Goal: Transaction & Acquisition: Purchase product/service

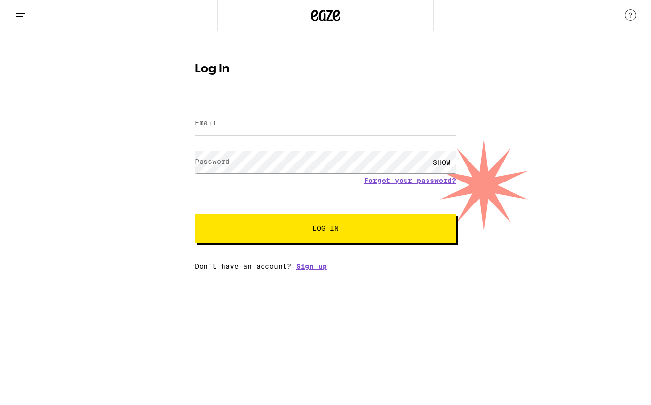
type input "[EMAIL_ADDRESS][DOMAIN_NAME]"
click at [319, 227] on span "Log In" at bounding box center [325, 228] width 26 height 7
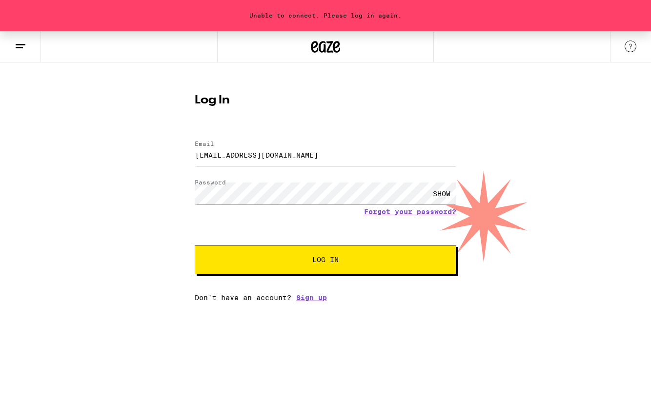
click at [297, 266] on button "Log In" at bounding box center [326, 259] width 262 height 29
click at [336, 153] on input "[EMAIL_ADDRESS][DOMAIN_NAME]" at bounding box center [326, 155] width 262 height 22
click at [324, 263] on span "Log In" at bounding box center [325, 259] width 26 height 7
click at [329, 50] on icon at bounding box center [325, 47] width 29 height 18
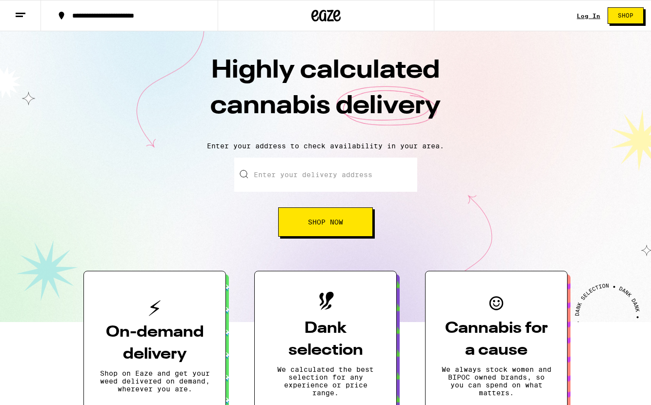
click at [337, 174] on input "Enter your delivery address" at bounding box center [325, 175] width 183 height 34
click at [355, 222] on button "Shop Now" at bounding box center [325, 221] width 95 height 29
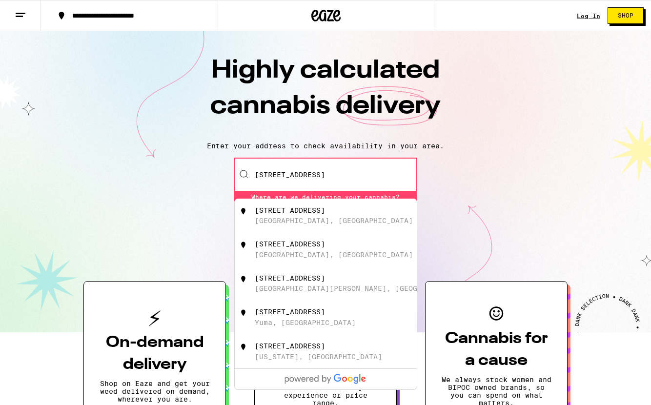
click at [325, 211] on div "[STREET_ADDRESS]" at bounding box center [290, 210] width 70 height 8
type input "[STREET_ADDRESS]"
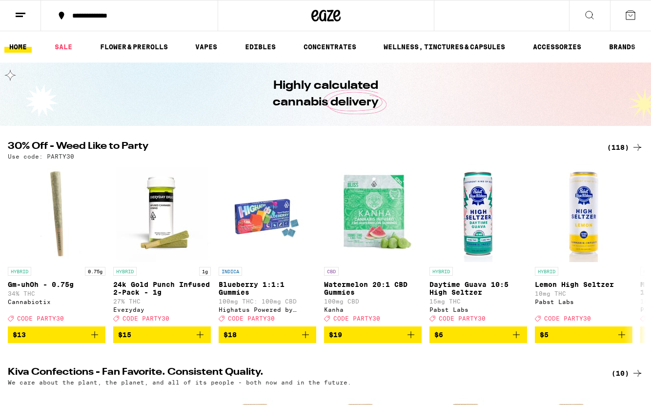
click at [624, 146] on div "(118)" at bounding box center [625, 148] width 36 height 12
click at [623, 147] on div "(118)" at bounding box center [625, 148] width 36 height 12
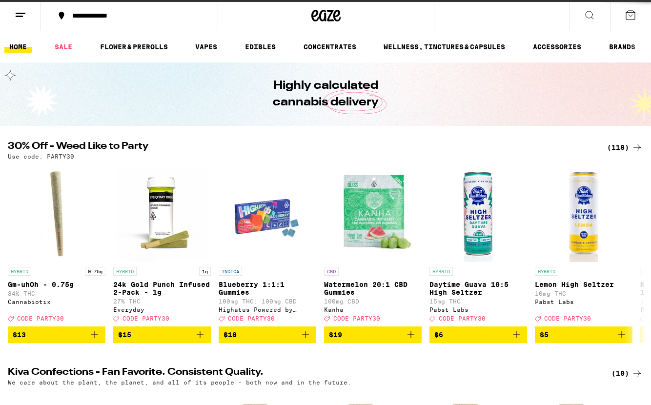
click at [623, 147] on div "(118)" at bounding box center [625, 148] width 36 height 12
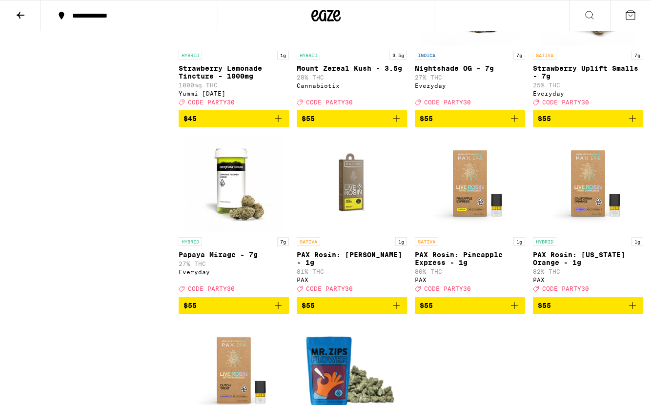
scroll to position [5153, 0]
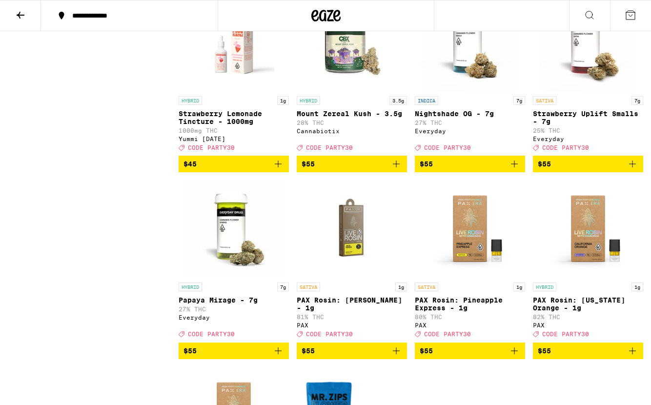
click at [496, 91] on img "Open page for Nightshade OG - 7g from Everyday" at bounding box center [470, 43] width 98 height 98
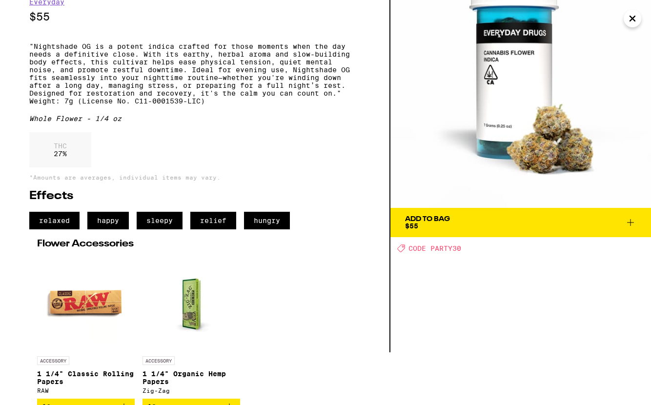
scroll to position [86, 0]
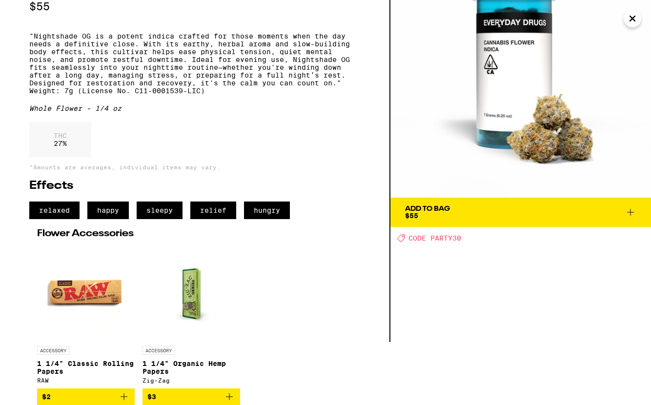
click at [481, 205] on span "Add To Bag $55" at bounding box center [520, 212] width 231 height 14
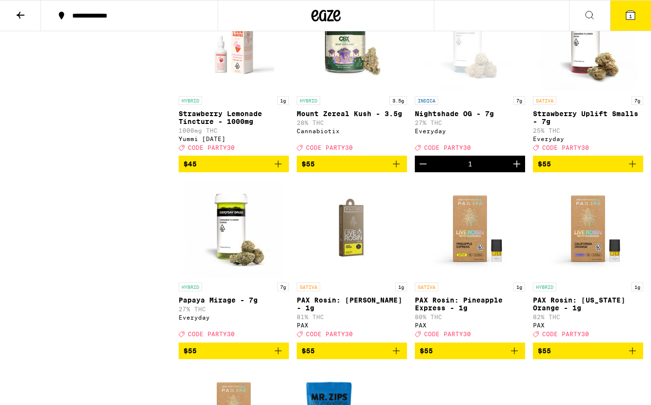
click at [634, 27] on button "1" at bounding box center [630, 15] width 41 height 30
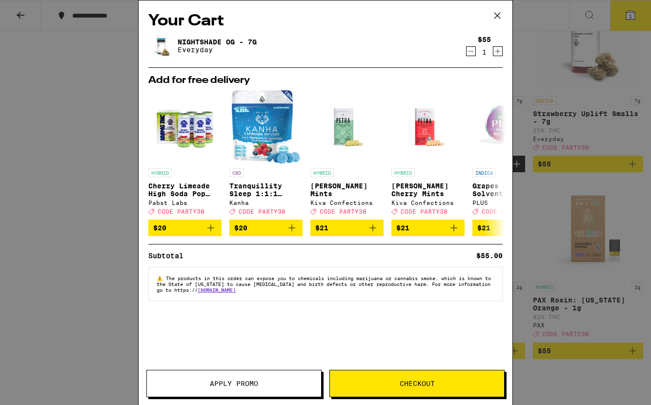
click at [272, 382] on span "Apply Promo" at bounding box center [234, 383] width 174 height 7
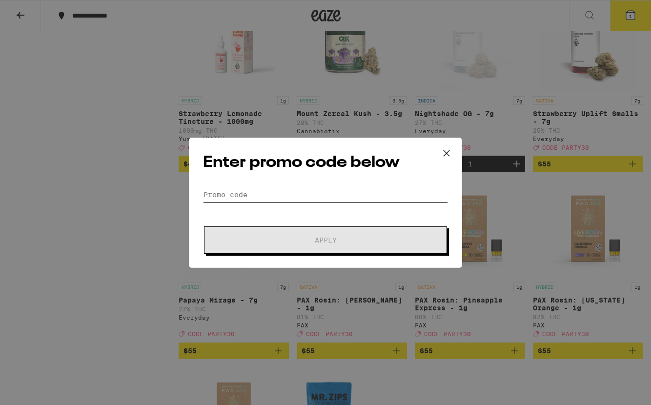
click at [274, 197] on input "Promo Code" at bounding box center [325, 194] width 245 height 15
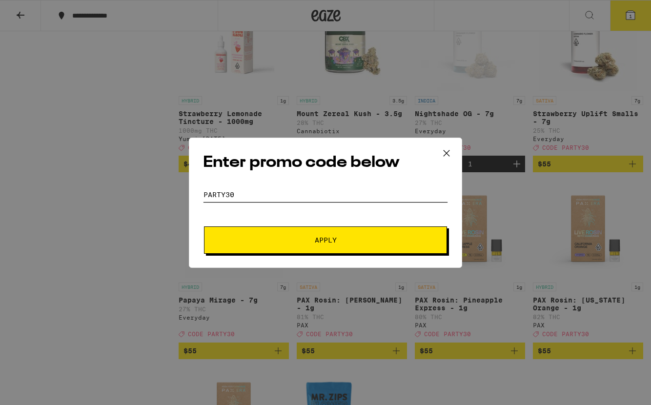
type input "party30"
click at [341, 235] on button "Apply" at bounding box center [325, 239] width 243 height 27
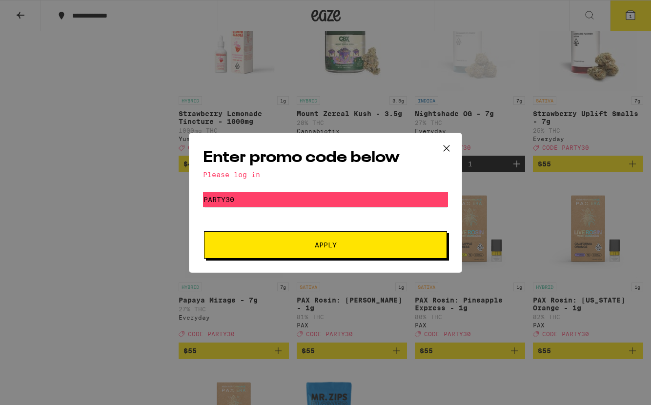
click at [216, 186] on div "Enter promo code below Please log in Promo Code party30 Apply" at bounding box center [325, 203] width 273 height 140
click at [290, 232] on button "Apply" at bounding box center [325, 244] width 243 height 27
click at [334, 10] on div "Enter promo code below Please log in Promo Code party30 Apply" at bounding box center [325, 202] width 651 height 405
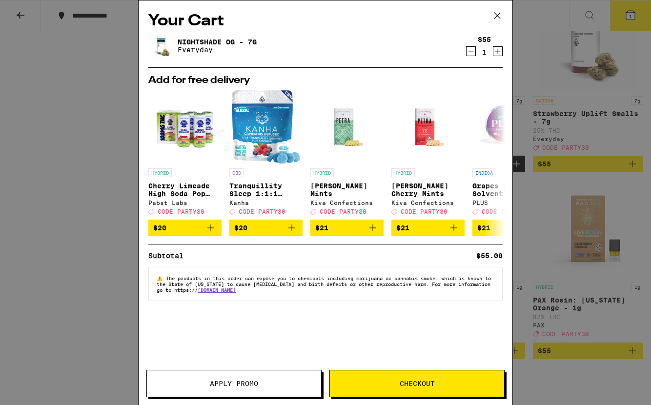
click at [498, 14] on icon at bounding box center [497, 16] width 6 height 6
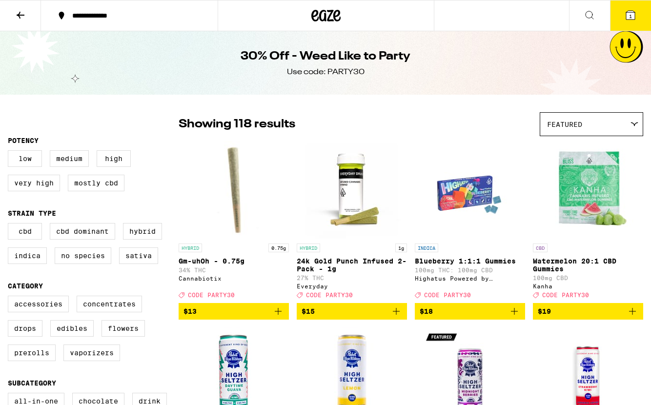
click at [19, 14] on icon at bounding box center [21, 15] width 8 height 7
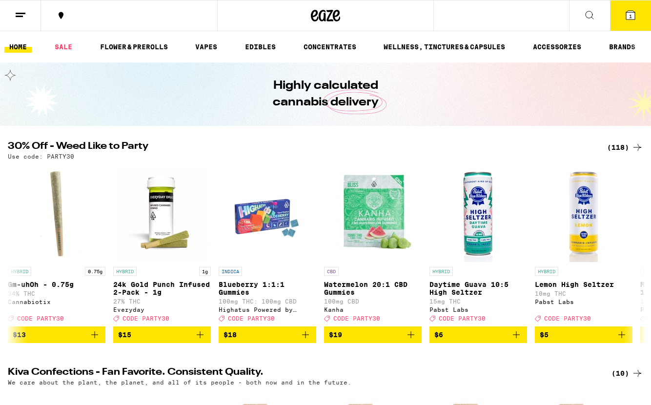
click at [19, 14] on icon at bounding box center [21, 15] width 12 height 12
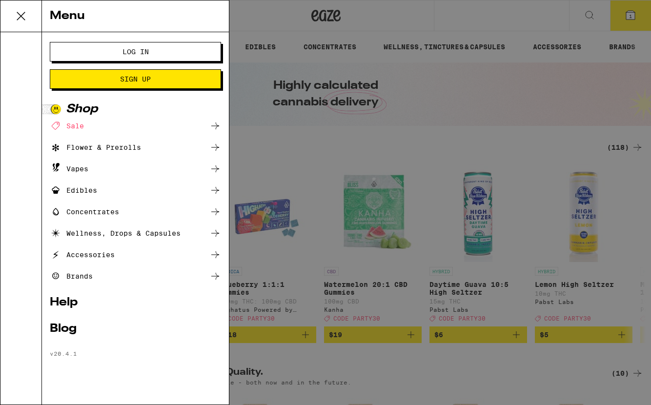
click at [122, 57] on button "Log In" at bounding box center [135, 52] width 171 height 20
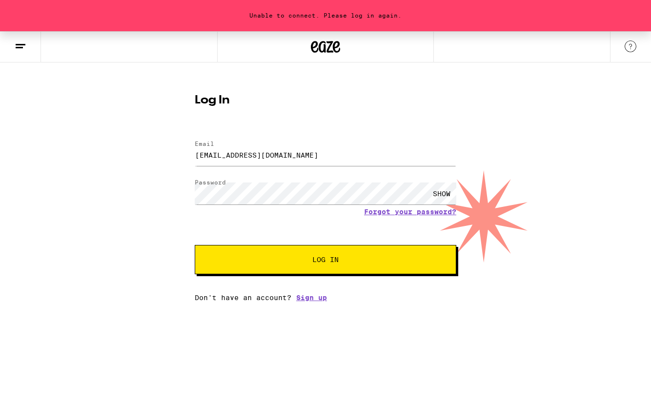
click at [341, 260] on span "Log In" at bounding box center [325, 259] width 183 height 7
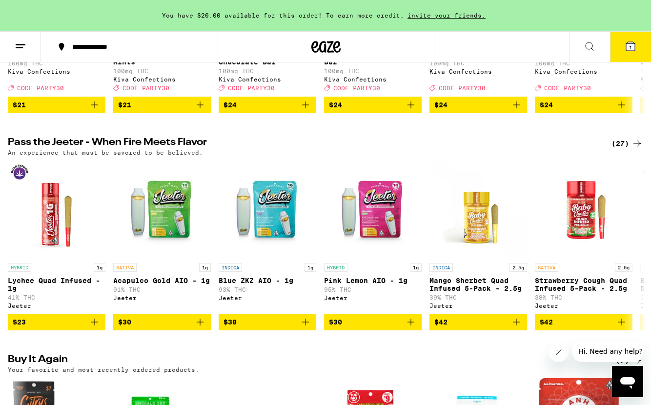
scroll to position [490, 0]
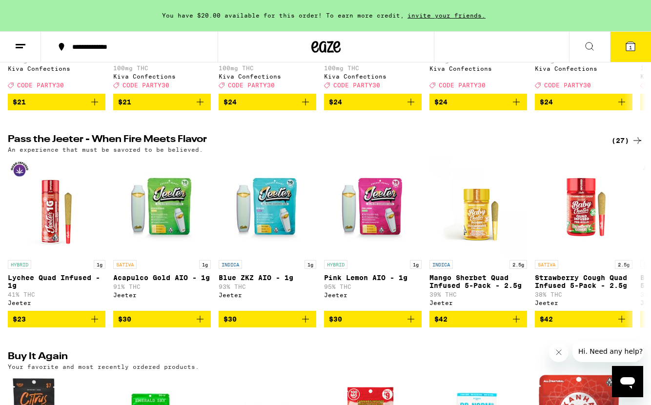
click at [29, 39] on button at bounding box center [20, 47] width 41 height 31
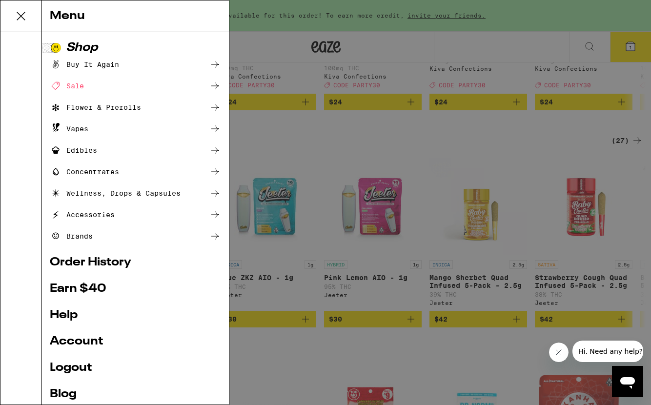
click at [113, 105] on div "Flower & Prerolls" at bounding box center [95, 108] width 91 height 12
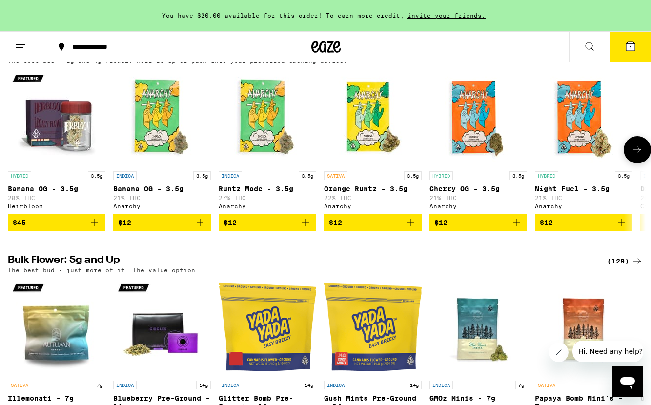
scroll to position [120, 0]
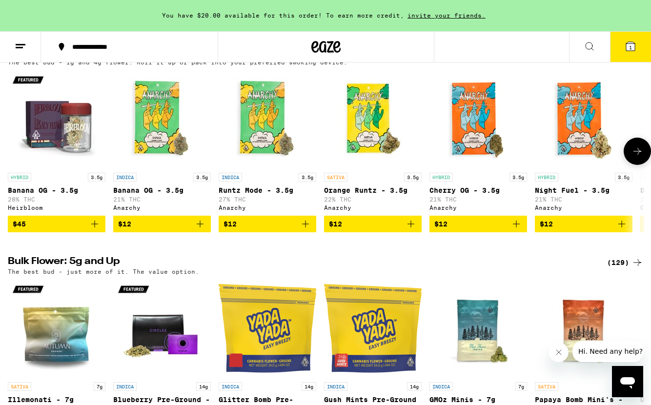
click at [635, 151] on icon at bounding box center [637, 151] width 12 height 12
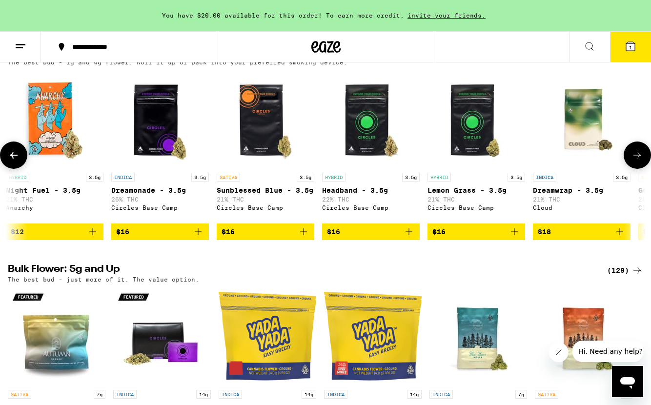
click at [635, 151] on button at bounding box center [637, 155] width 27 height 27
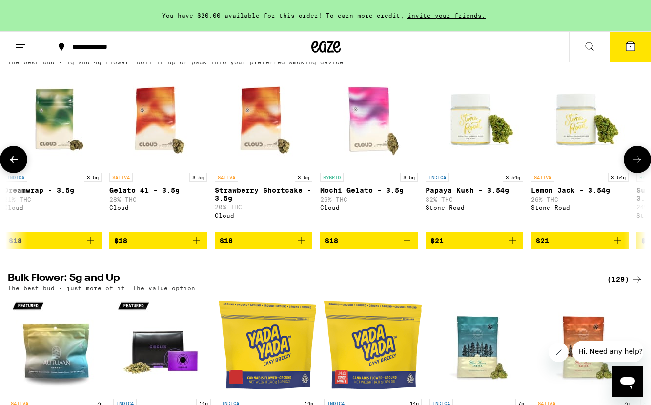
click at [635, 151] on button at bounding box center [637, 159] width 27 height 27
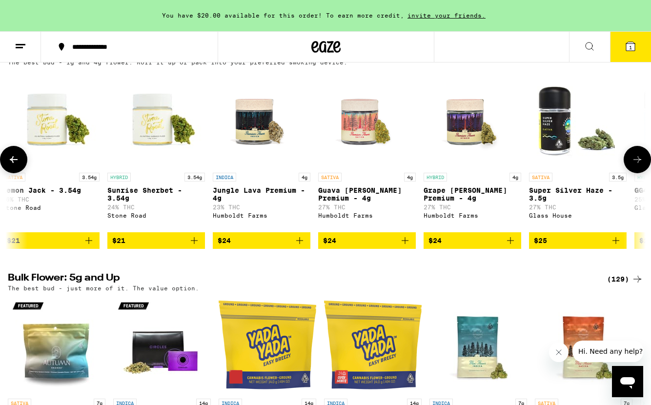
click at [635, 151] on button at bounding box center [637, 159] width 27 height 27
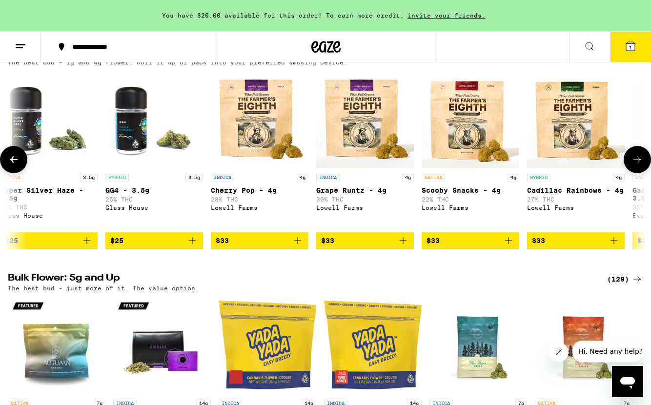
click at [635, 151] on button at bounding box center [637, 159] width 27 height 27
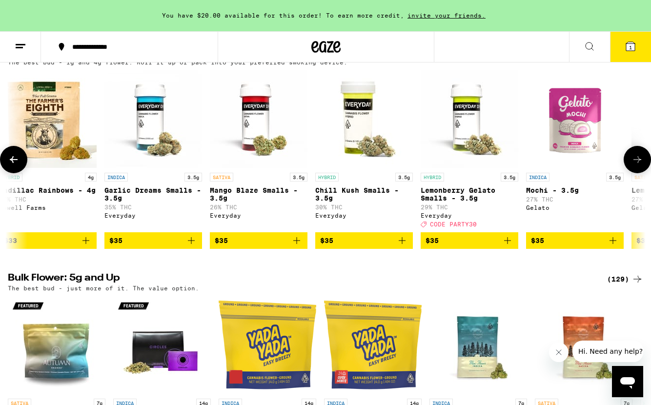
scroll to position [0, 2645]
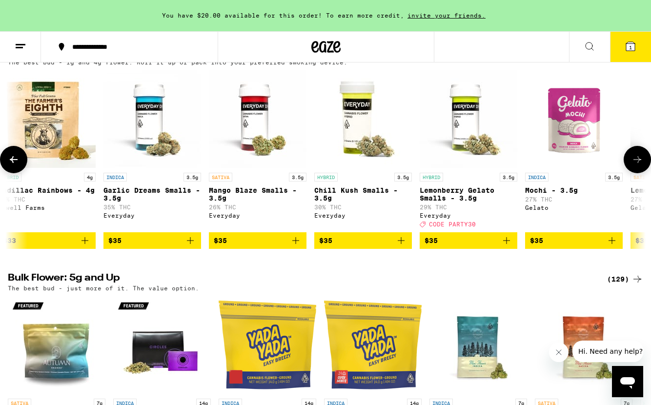
click at [635, 151] on button at bounding box center [637, 159] width 27 height 27
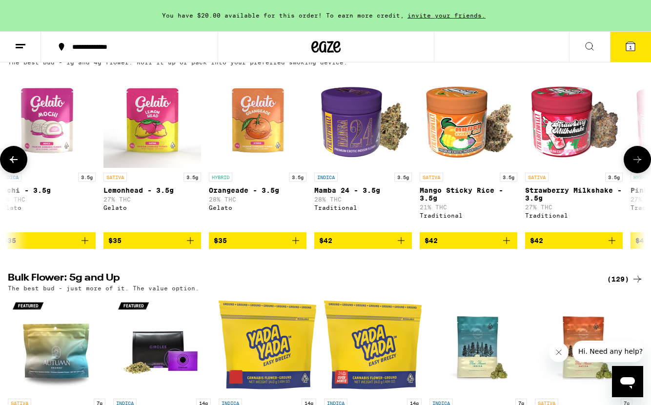
scroll to position [0, 3174]
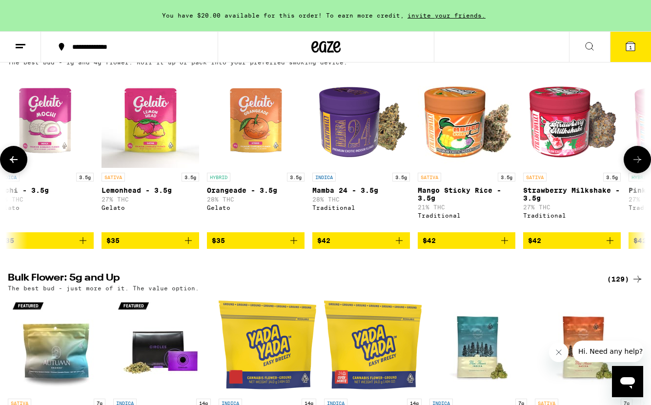
click at [383, 246] on span "$42" at bounding box center [361, 241] width 88 height 12
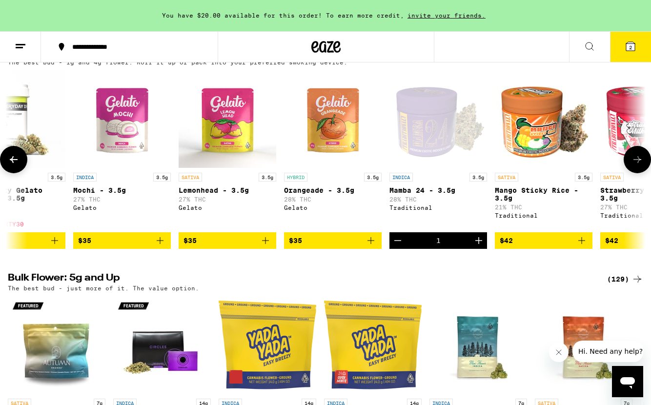
scroll to position [0, 3105]
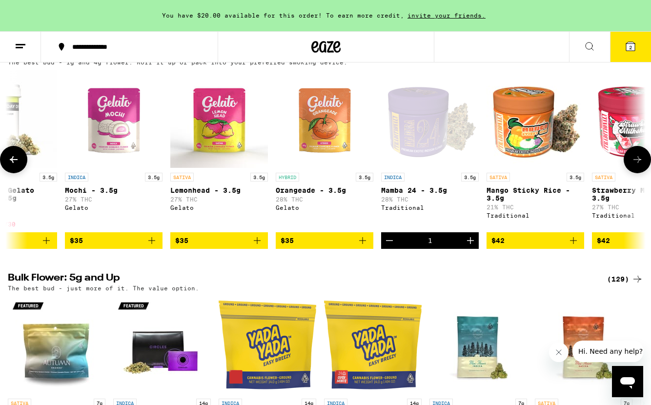
click at [155, 245] on icon "Add to bag" at bounding box center [152, 241] width 12 height 12
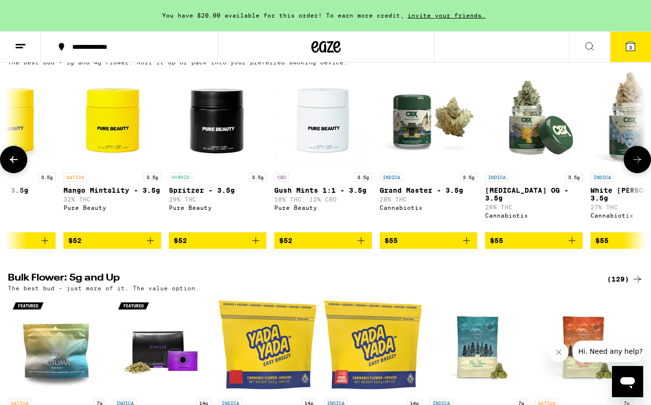
scroll to position [0, 0]
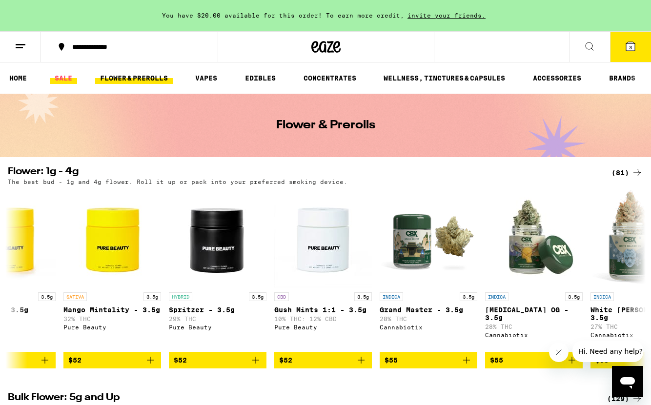
click at [70, 79] on link "SALE" at bounding box center [63, 78] width 27 height 12
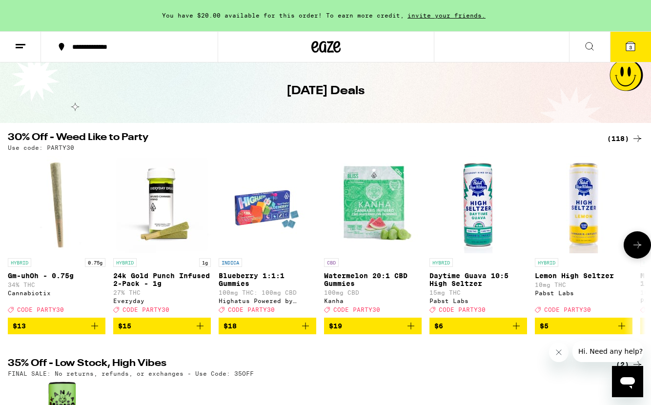
scroll to position [35, 0]
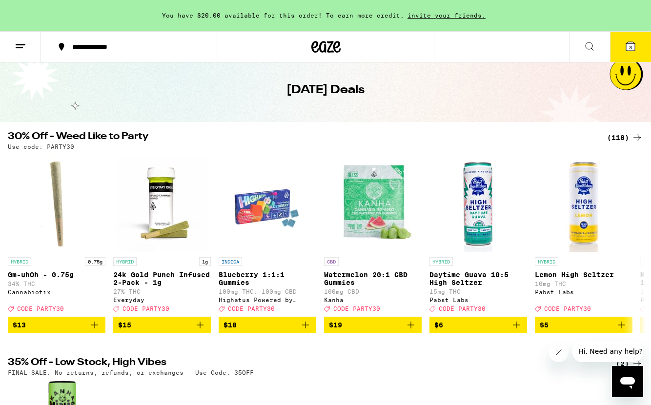
click at [609, 140] on div "(118)" at bounding box center [625, 138] width 36 height 12
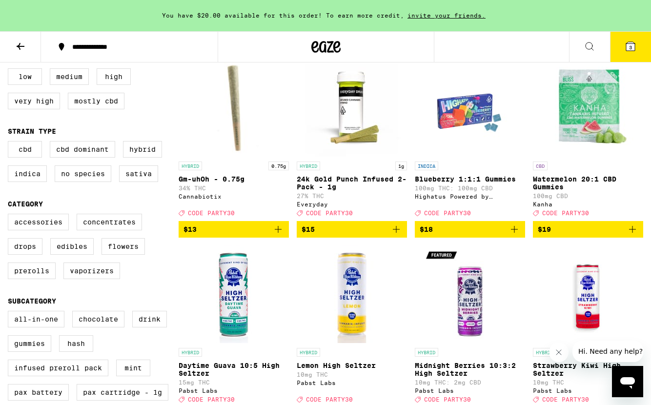
scroll to position [106, 0]
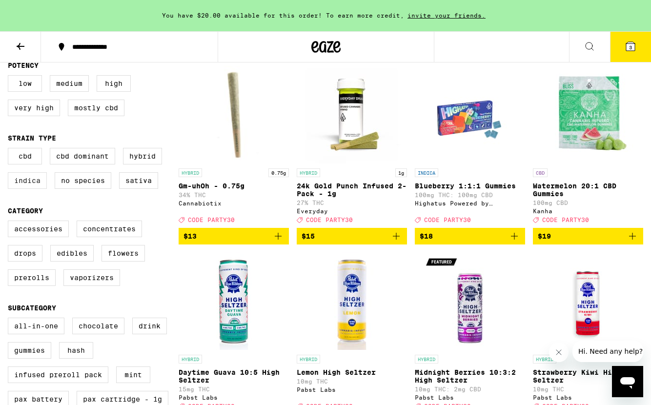
click at [18, 189] on label "Indica" at bounding box center [27, 180] width 39 height 17
click at [10, 150] on input "Indica" at bounding box center [10, 149] width 0 height 0
checkbox input "true"
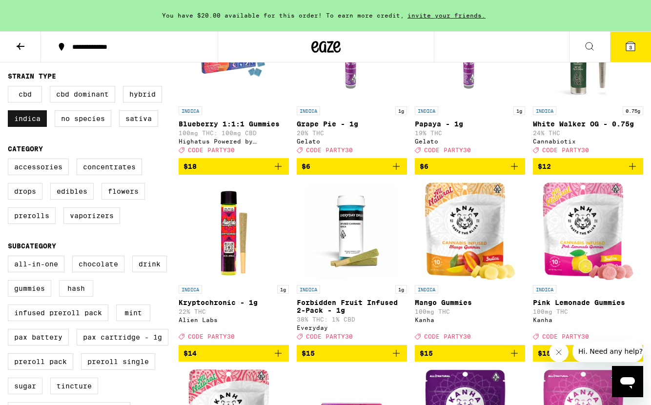
scroll to position [173, 0]
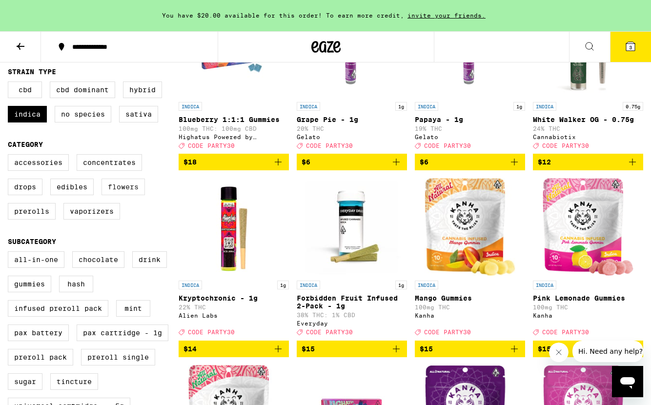
click at [126, 190] on label "Flowers" at bounding box center [123, 187] width 43 height 17
click at [10, 156] on input "Flowers" at bounding box center [10, 156] width 0 height 0
checkbox input "true"
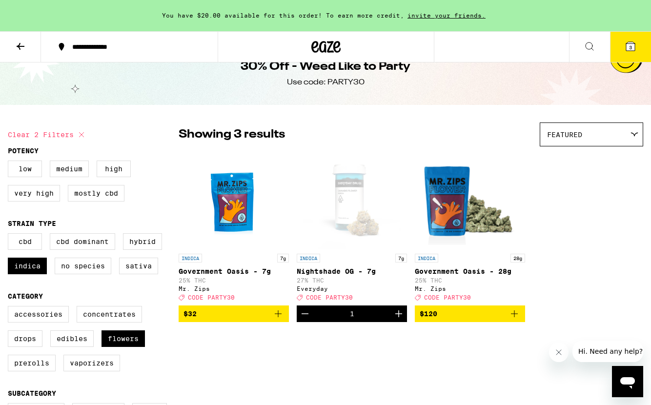
scroll to position [21, 0]
